Goal: Navigation & Orientation: Find specific page/section

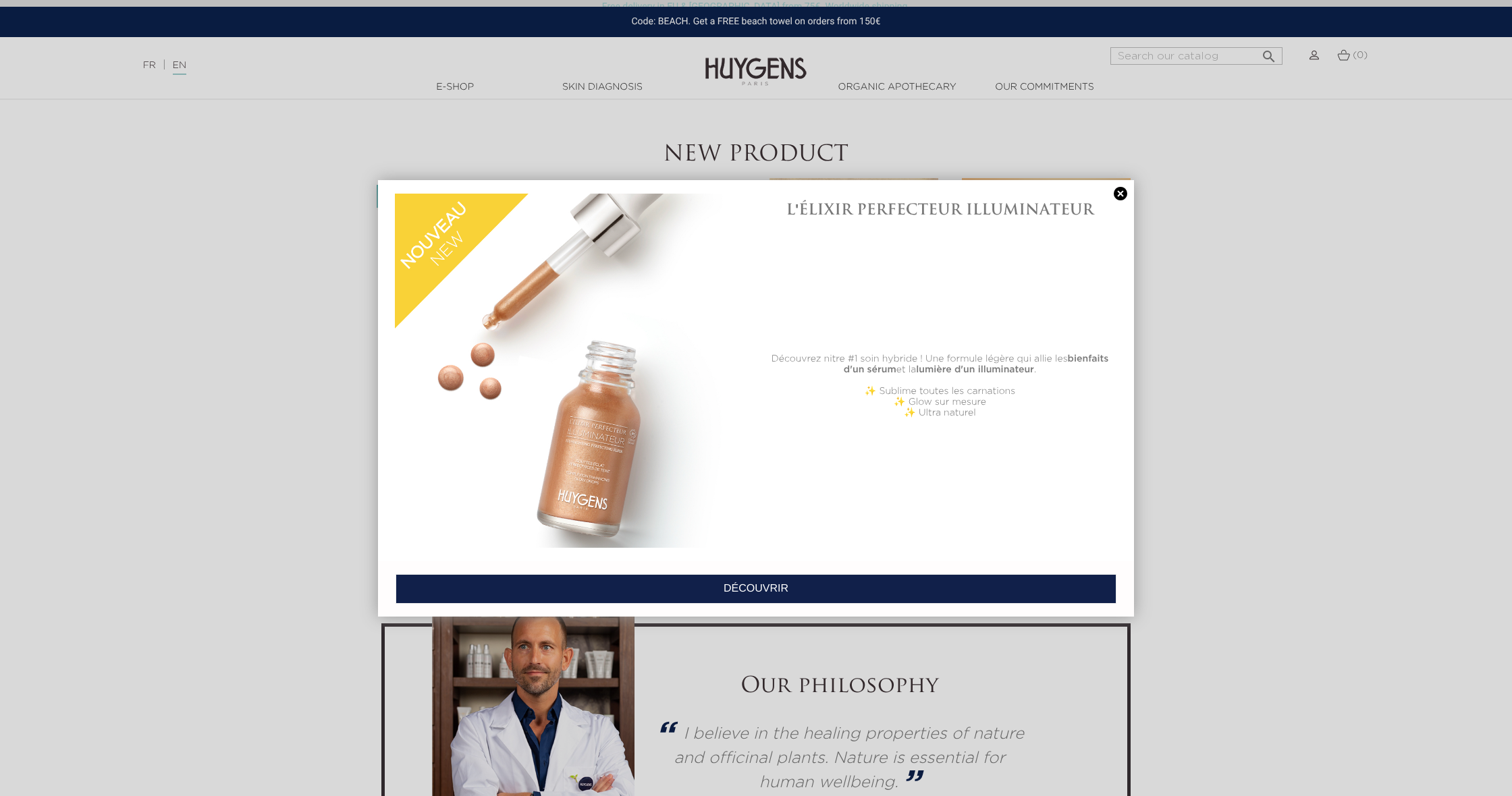
scroll to position [3315, 0]
click at [1116, 189] on link at bounding box center [1120, 194] width 19 height 14
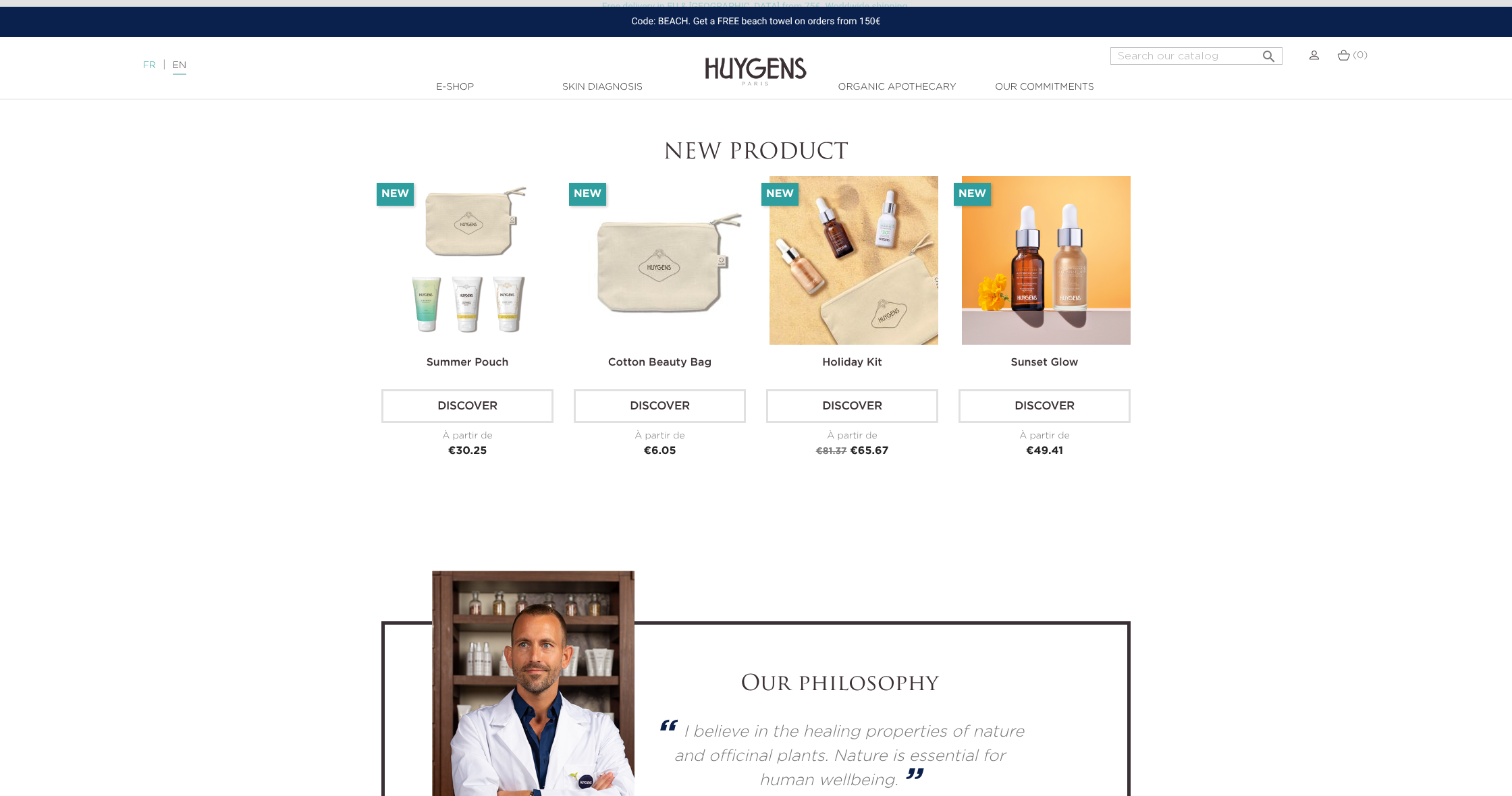
click at [151, 68] on link "FR" at bounding box center [149, 66] width 13 height 10
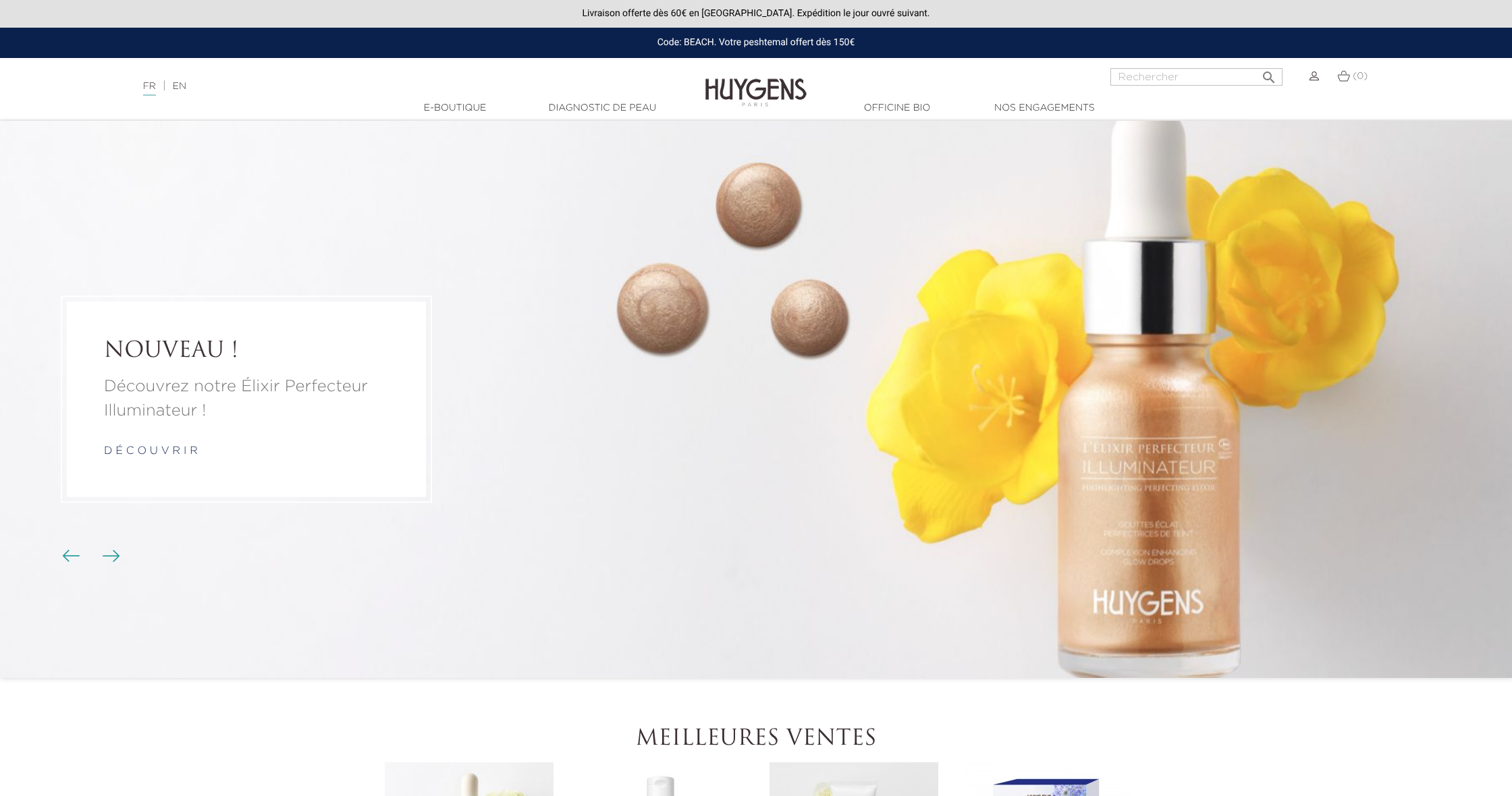
click at [173, 69] on div "Langue : FR | EN Français English" at bounding box center [379, 81] width 504 height 26
click at [179, 80] on div "FR | EN Français English" at bounding box center [378, 86] width 484 height 16
click at [180, 86] on link "EN" at bounding box center [180, 86] width 14 height 10
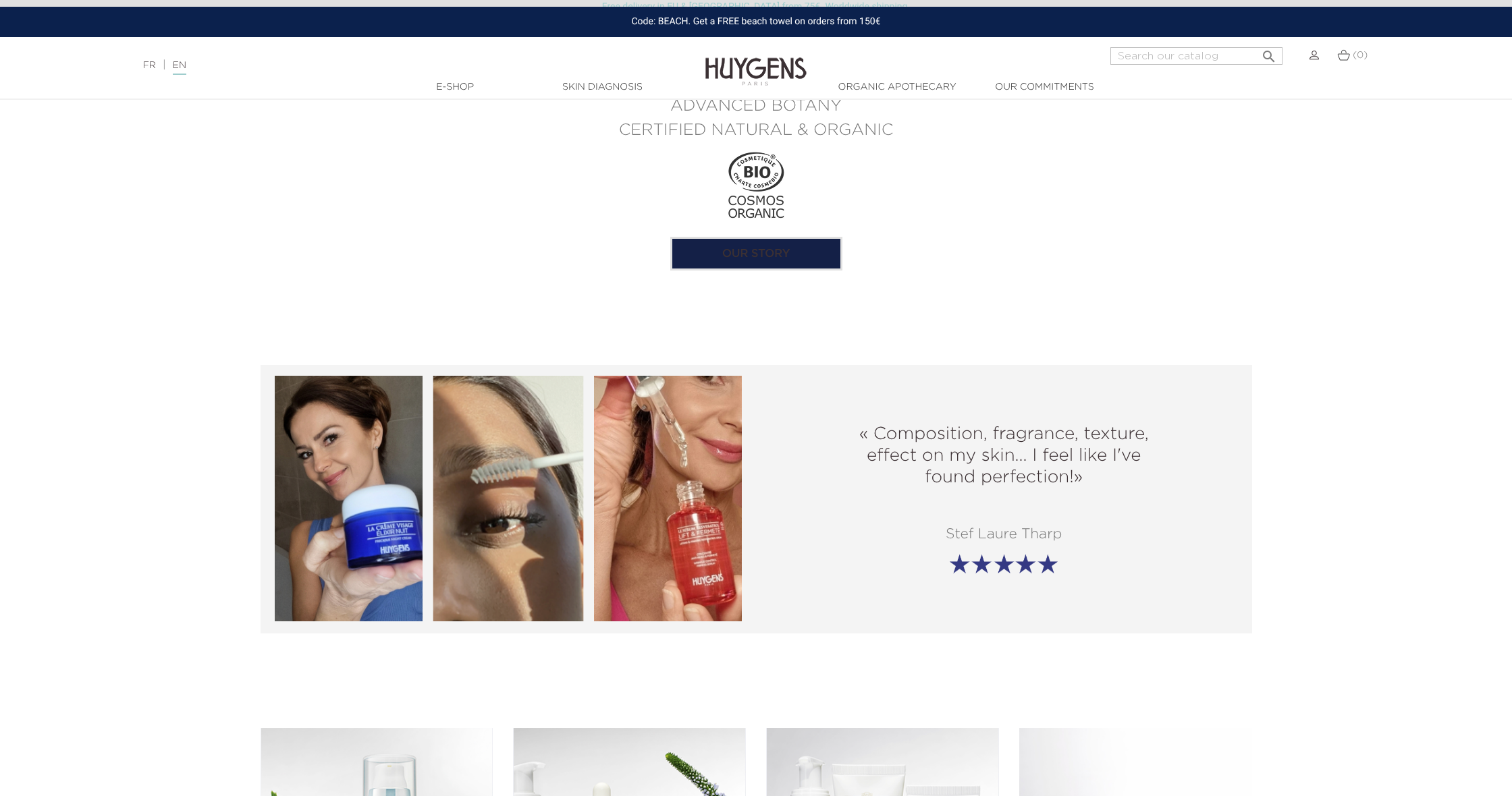
scroll to position [1566, 0]
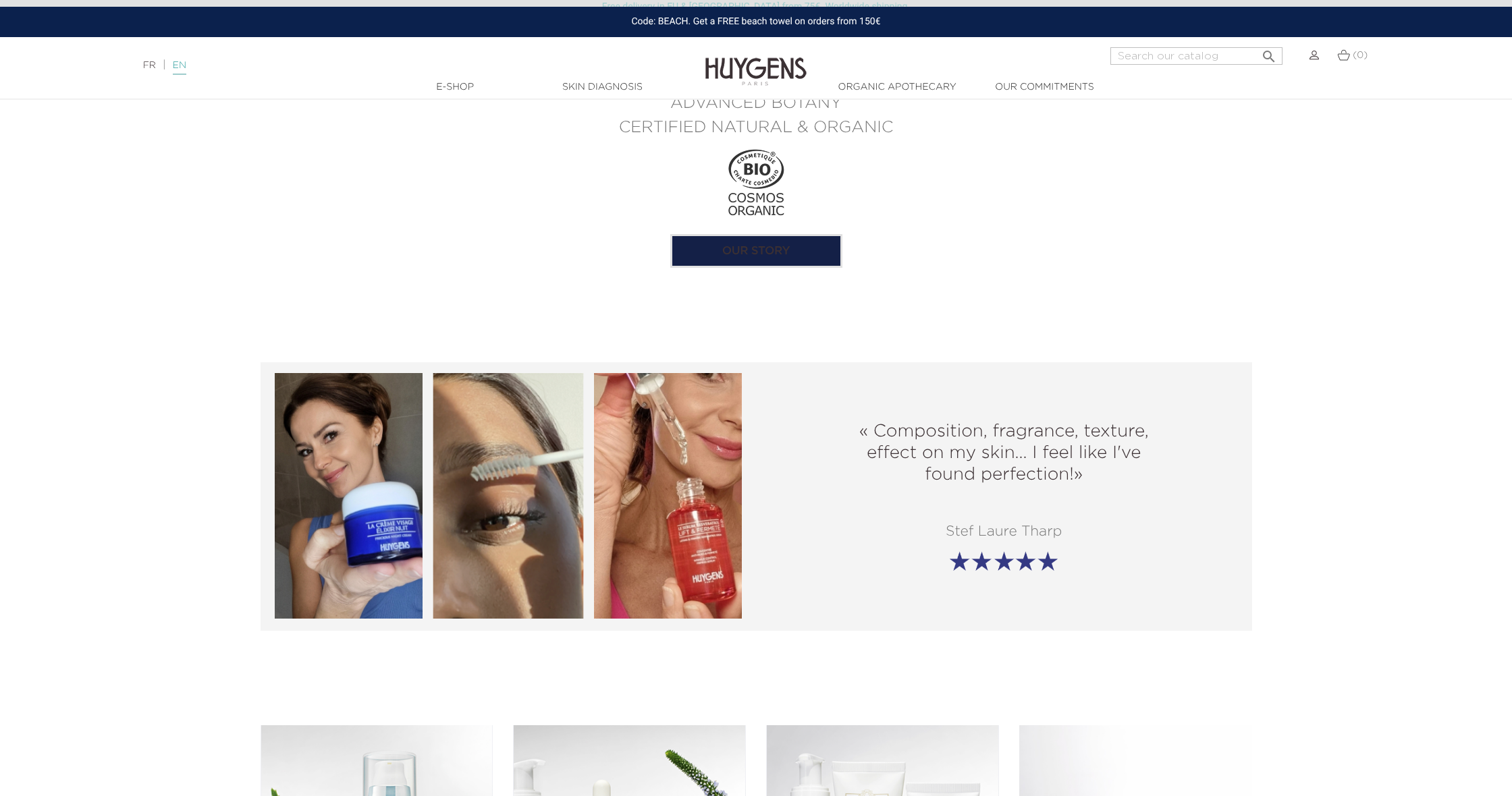
click at [186, 71] on link "EN" at bounding box center [180, 68] width 14 height 14
